Goal: Task Accomplishment & Management: Use online tool/utility

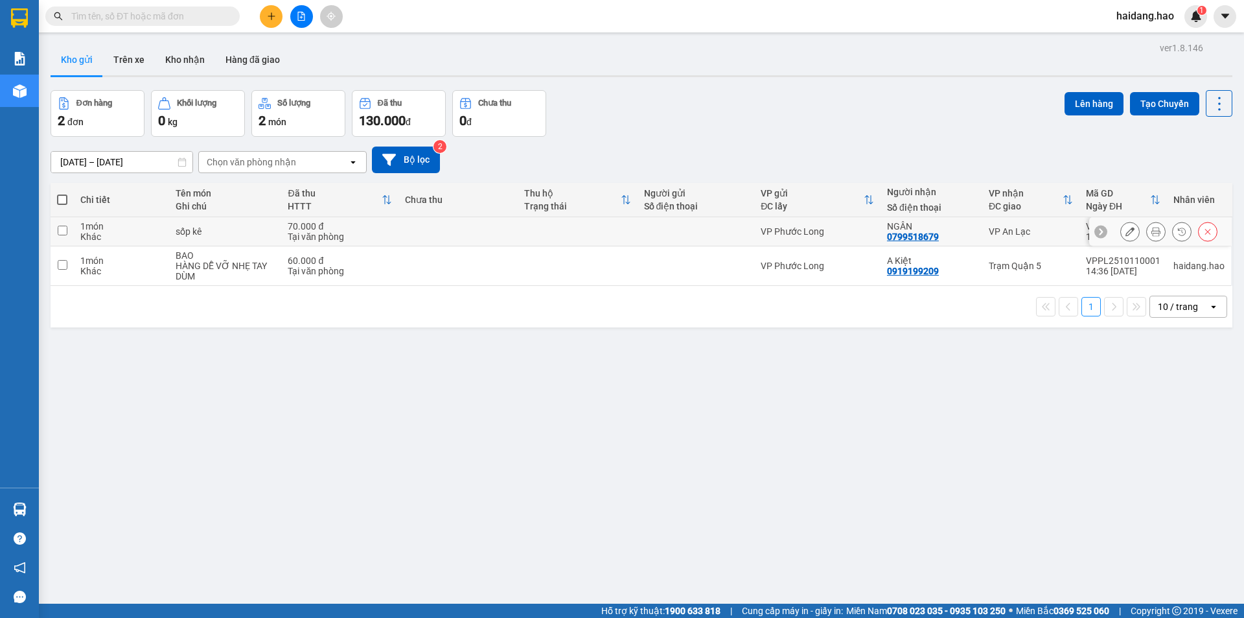
click at [1151, 231] on icon at bounding box center [1155, 231] width 9 height 9
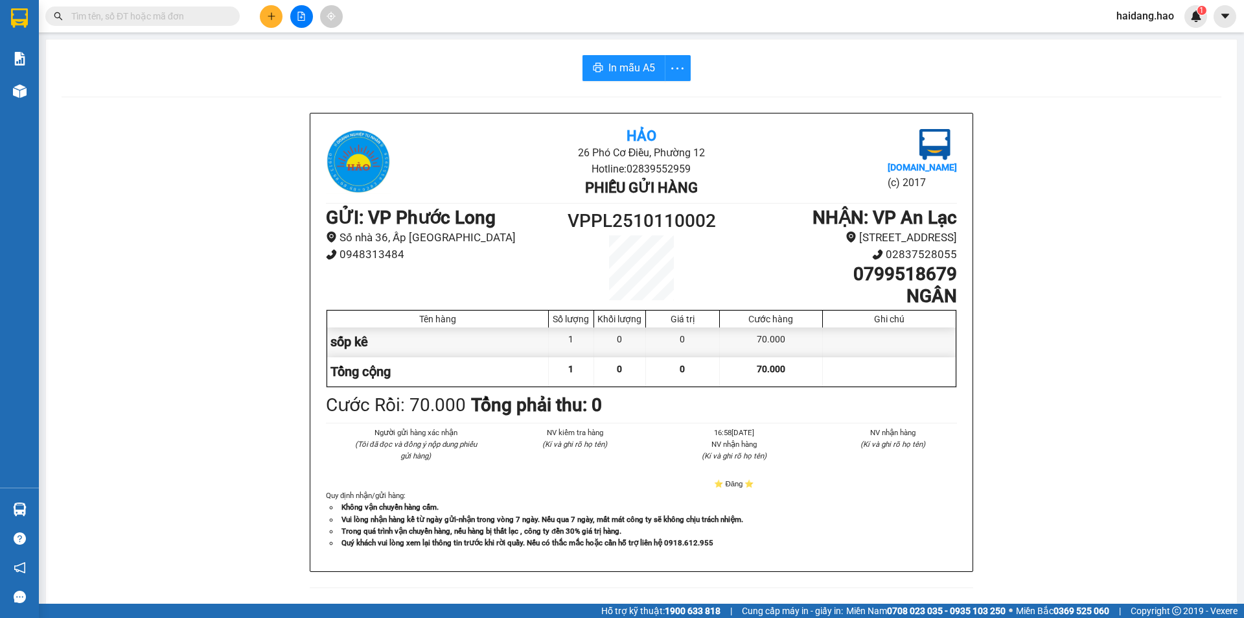
click at [612, 87] on div "In mẫu A5 Hảo 26 Phó Cơ Điều, Phường 12 Hotline: 02839552959 Phiếu gửi hàng [DO…" at bounding box center [641, 540] width 1191 height 1000
click at [621, 78] on button "In mẫu A5" at bounding box center [624, 68] width 83 height 26
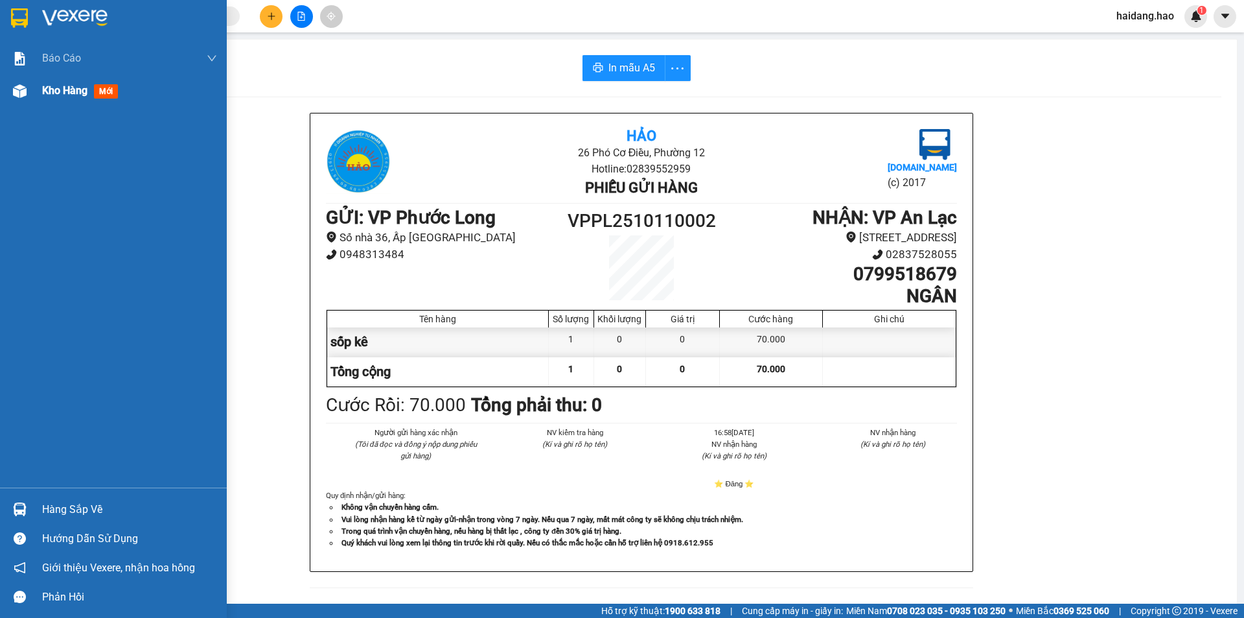
click at [21, 100] on div at bounding box center [19, 91] width 23 height 23
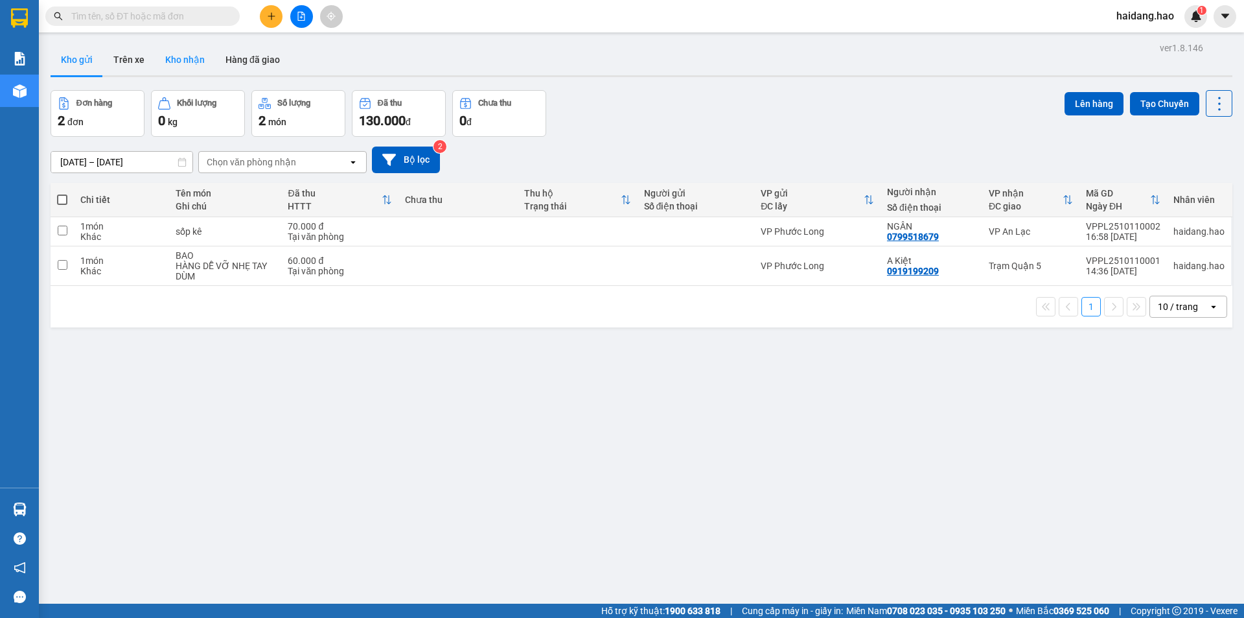
click at [194, 69] on button "Kho nhận" at bounding box center [185, 59] width 60 height 31
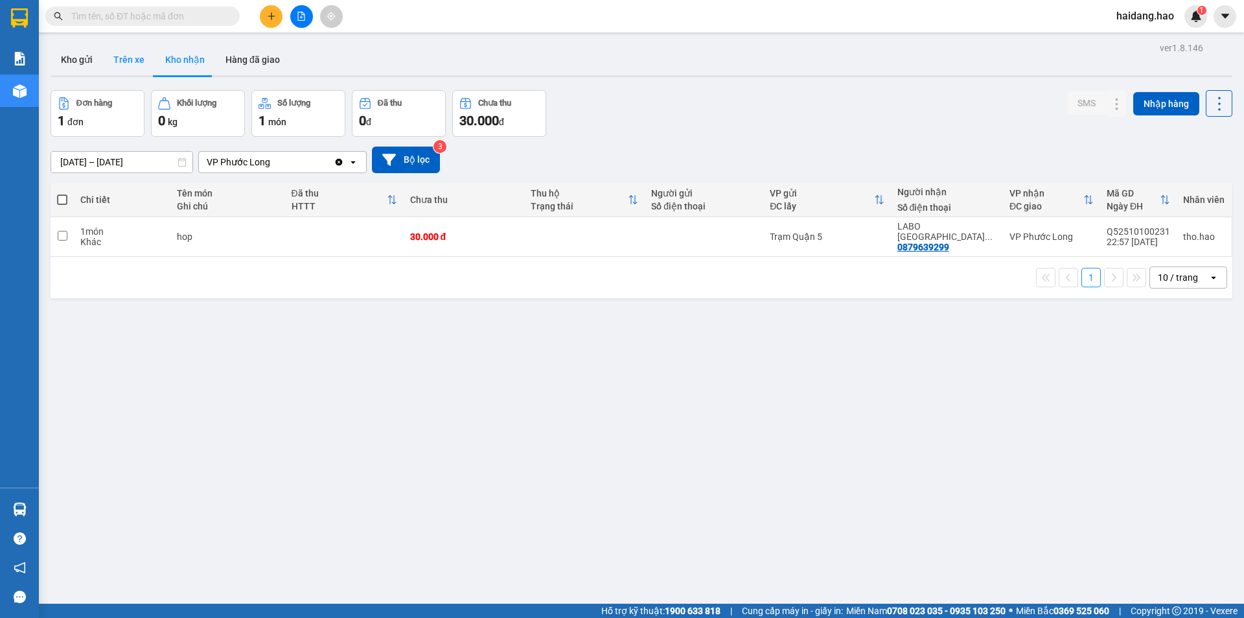
click at [142, 64] on button "Trên xe" at bounding box center [129, 59] width 52 height 31
